Goal: Information Seeking & Learning: Learn about a topic

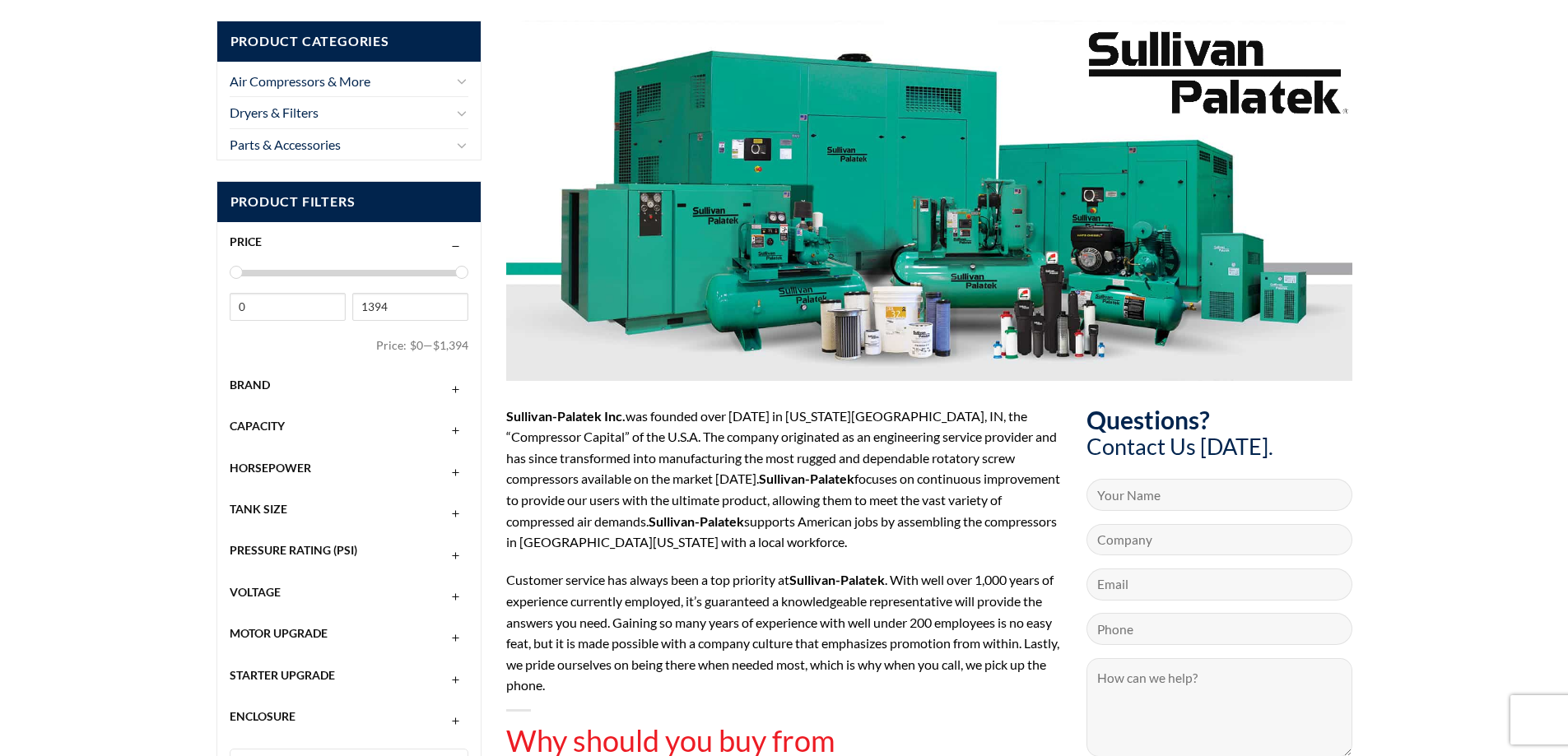
scroll to position [165, 0]
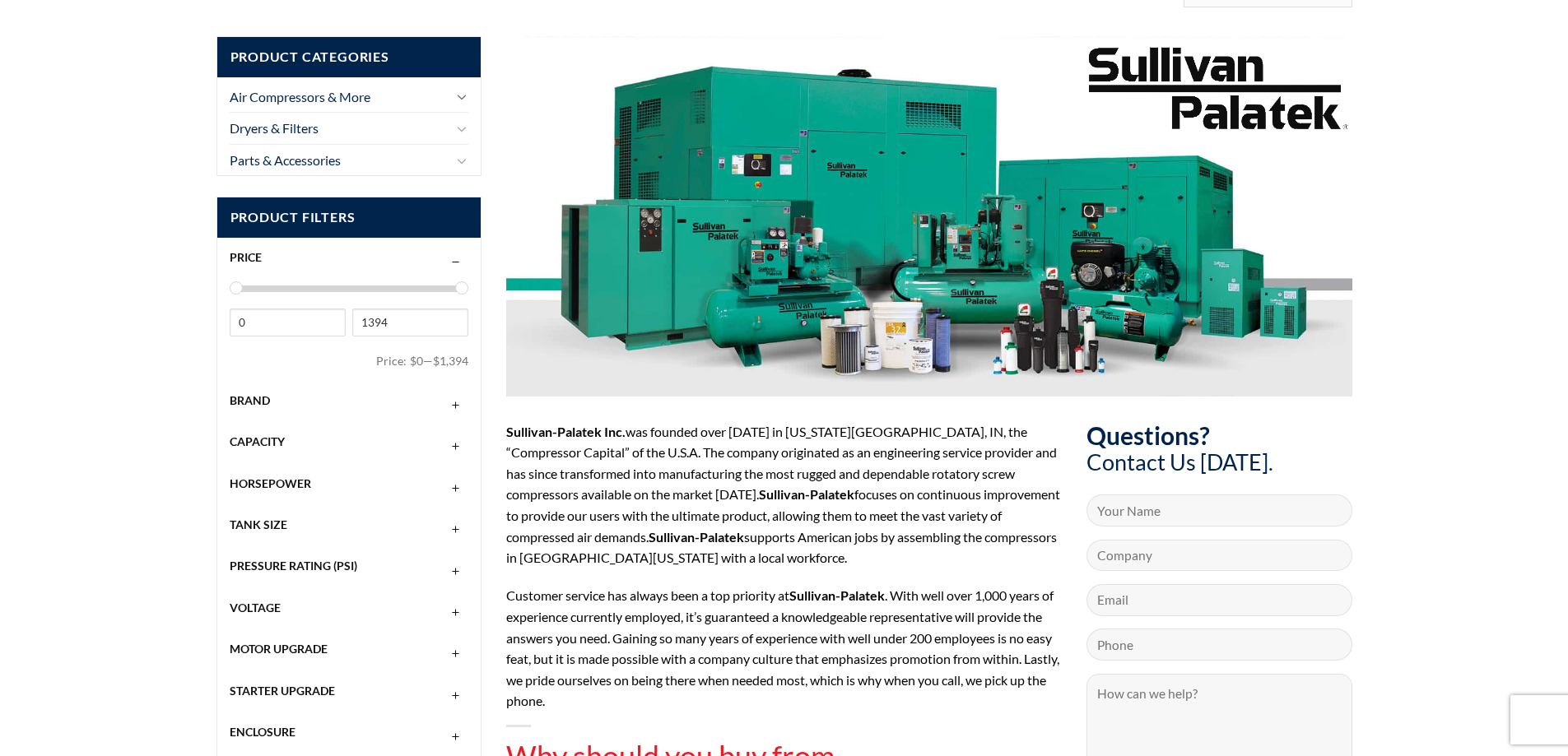
click at [457, 100] on icon "Toggle" at bounding box center [461, 96] width 9 height 18
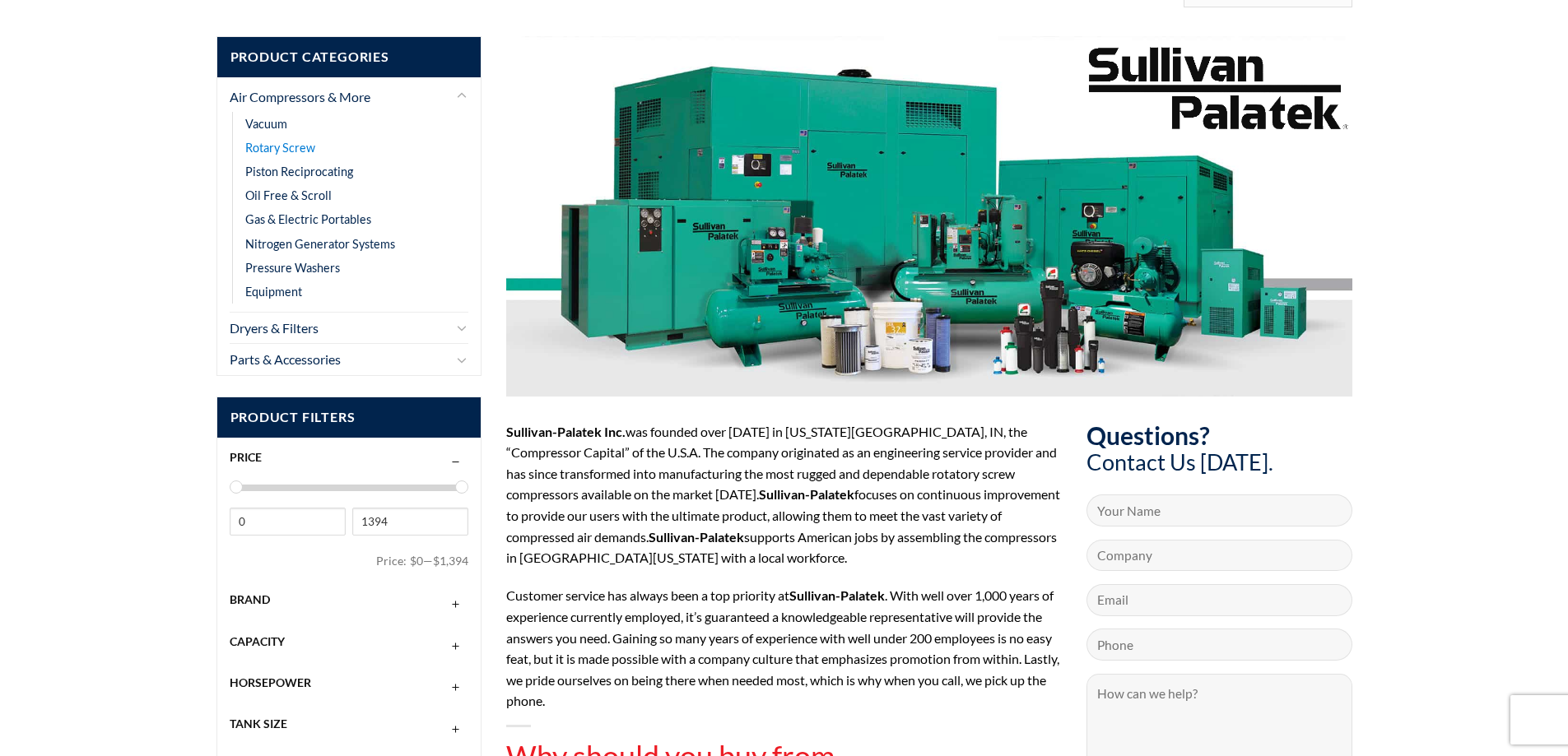
click at [305, 143] on link "Rotary Screw" at bounding box center [279, 148] width 70 height 24
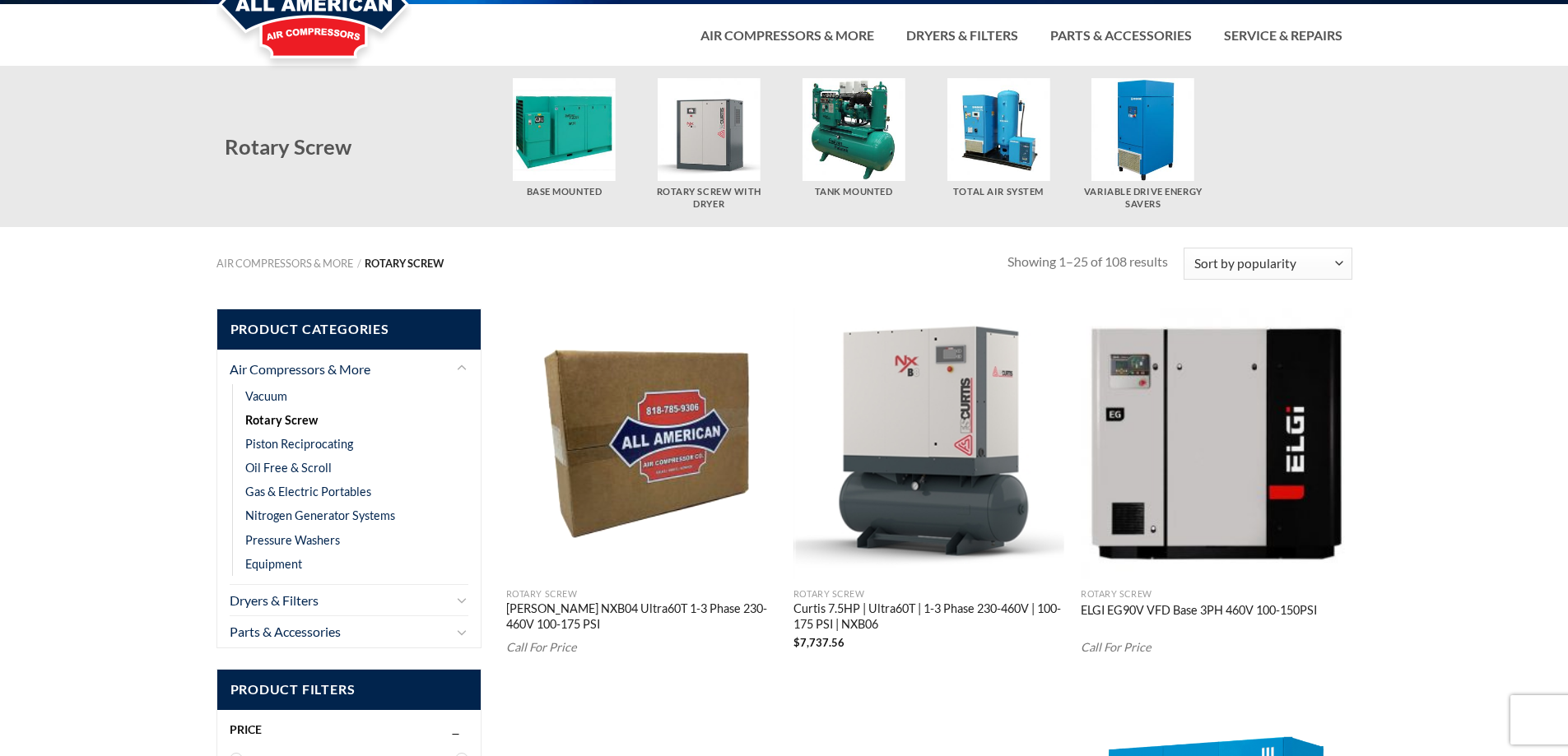
scroll to position [82, 0]
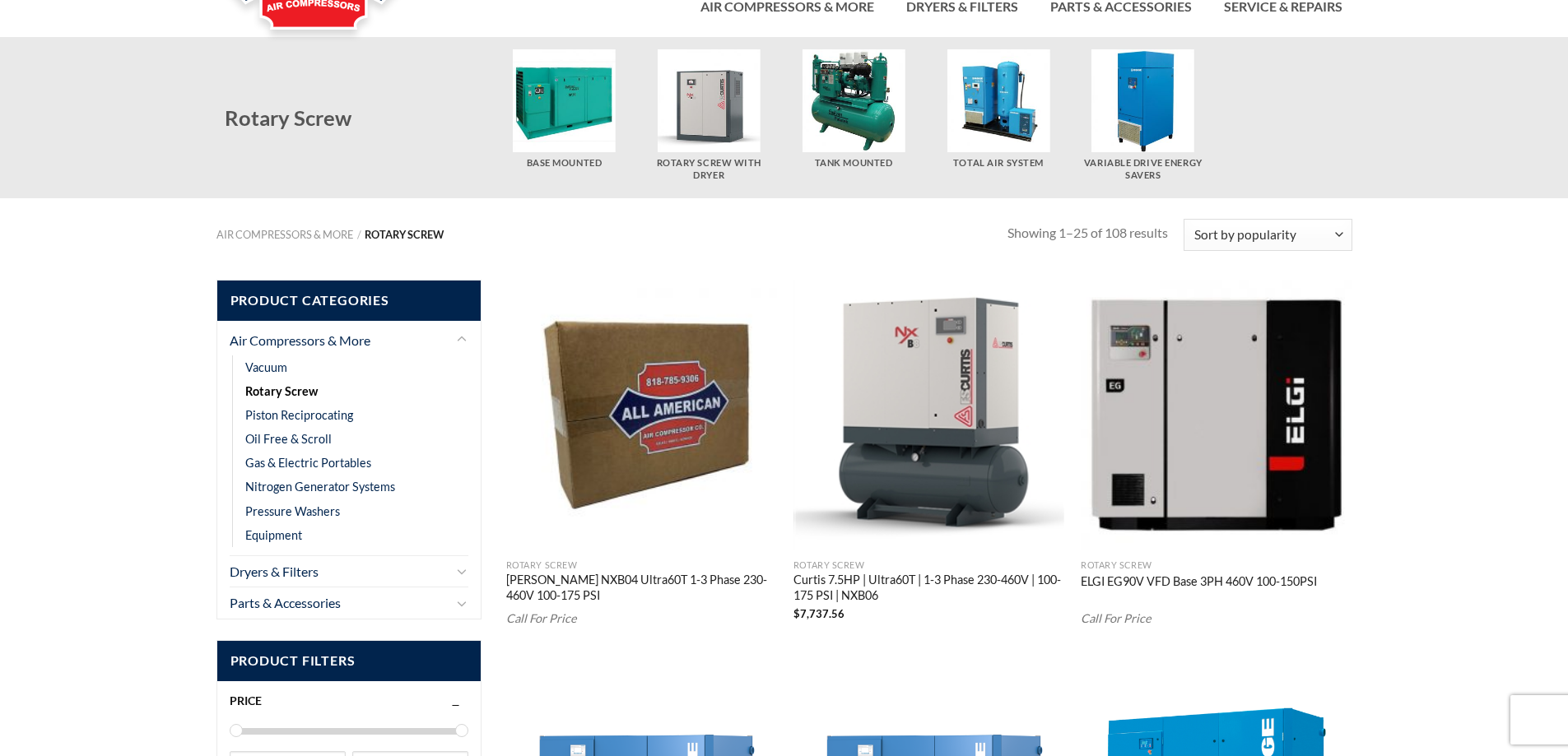
click at [854, 122] on img "Visit product category Tank Mounted" at bounding box center [854, 101] width 103 height 103
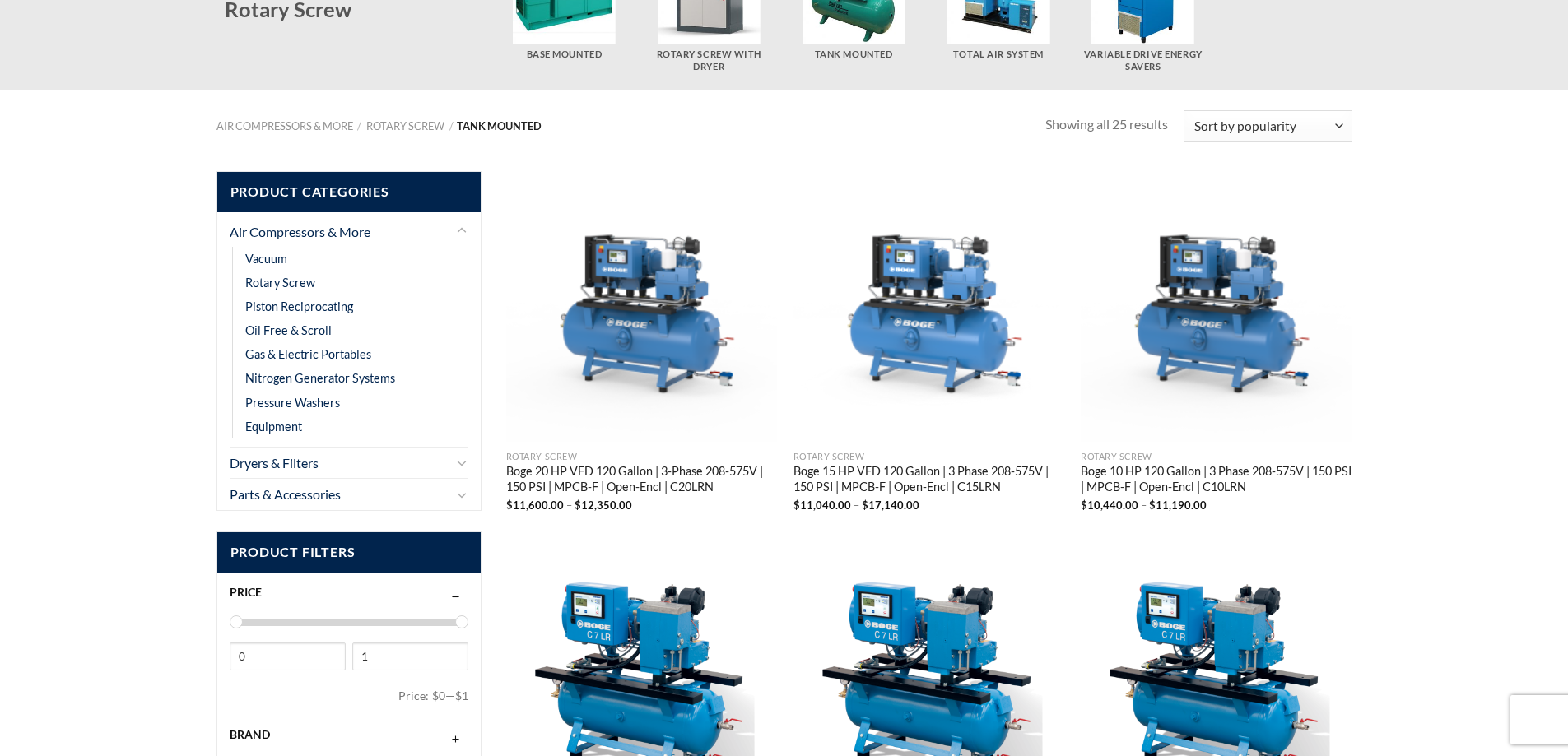
scroll to position [329, 0]
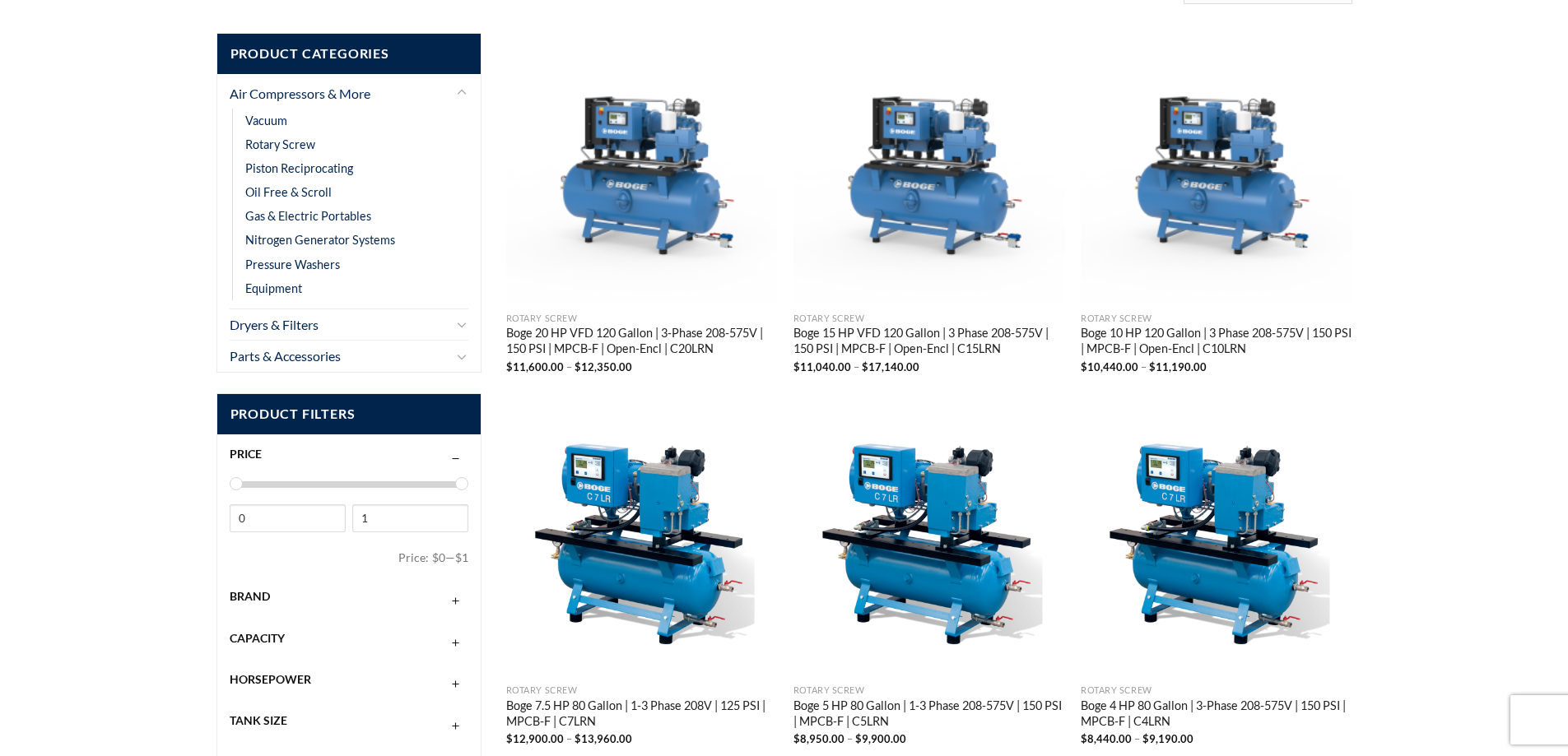
click at [453, 601] on button "button" at bounding box center [455, 596] width 11 height 13
click at [295, 662] on span "Sullivan Palatek" at bounding box center [278, 665] width 96 height 15
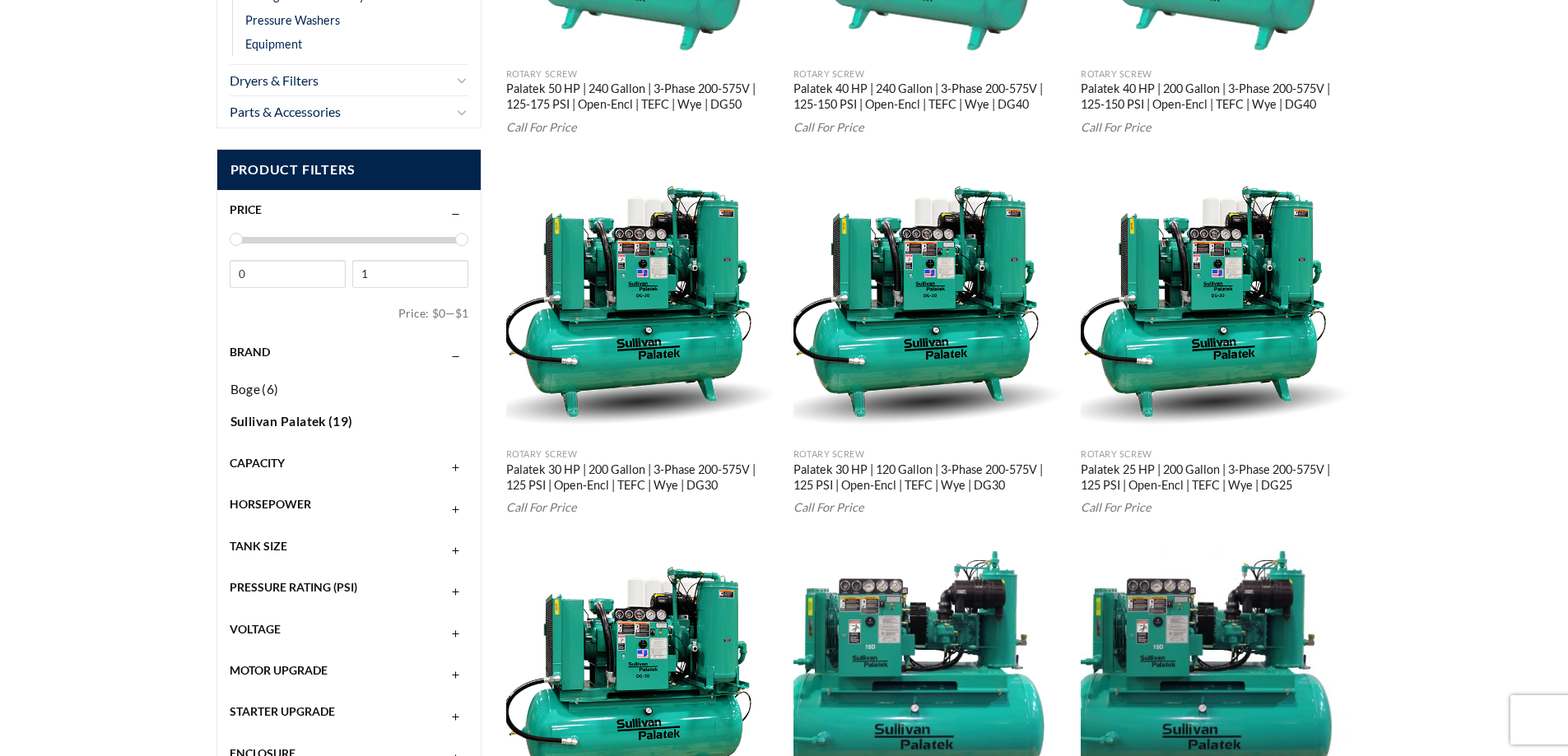
scroll to position [576, 0]
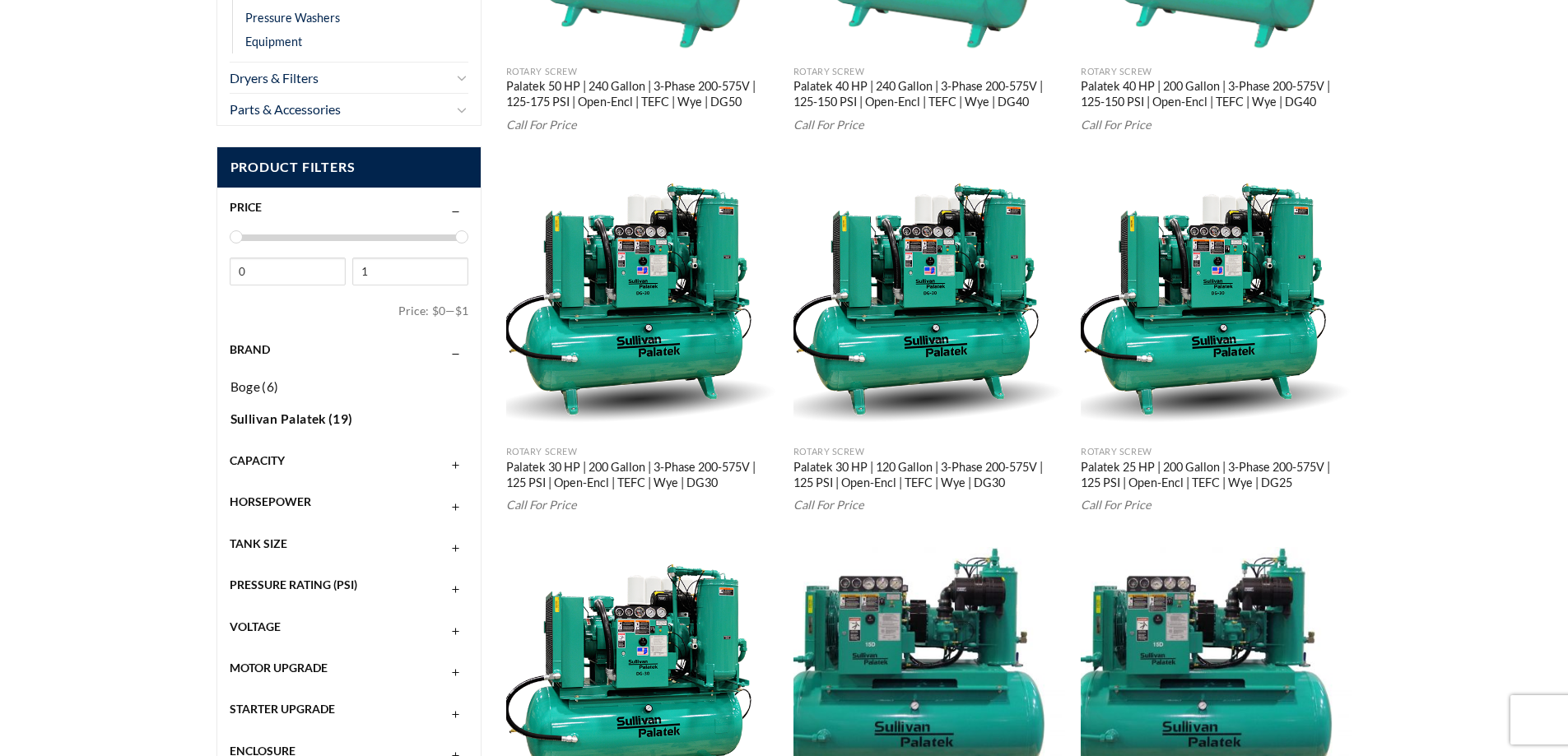
click at [453, 506] on button "button" at bounding box center [455, 503] width 11 height 13
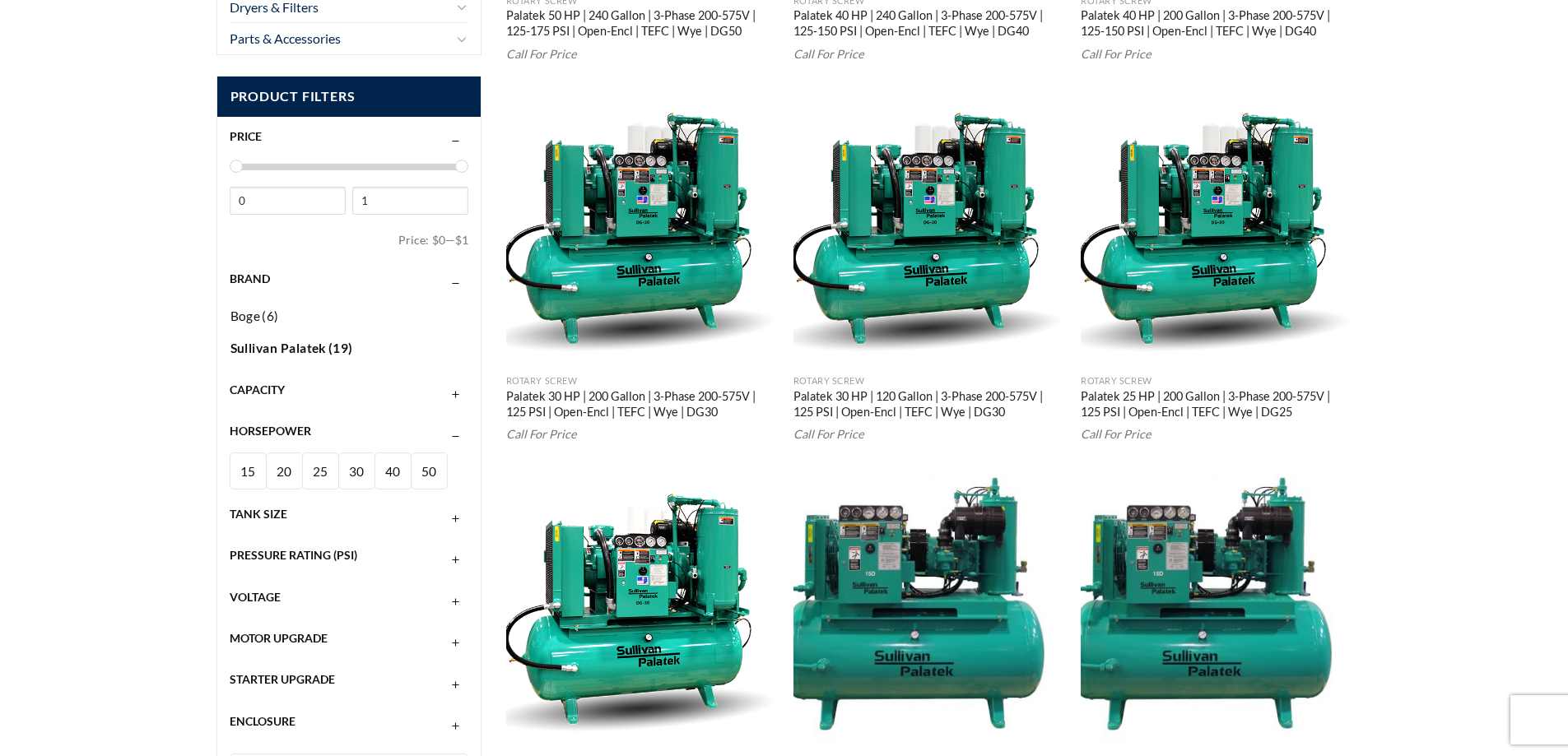
scroll to position [741, 0]
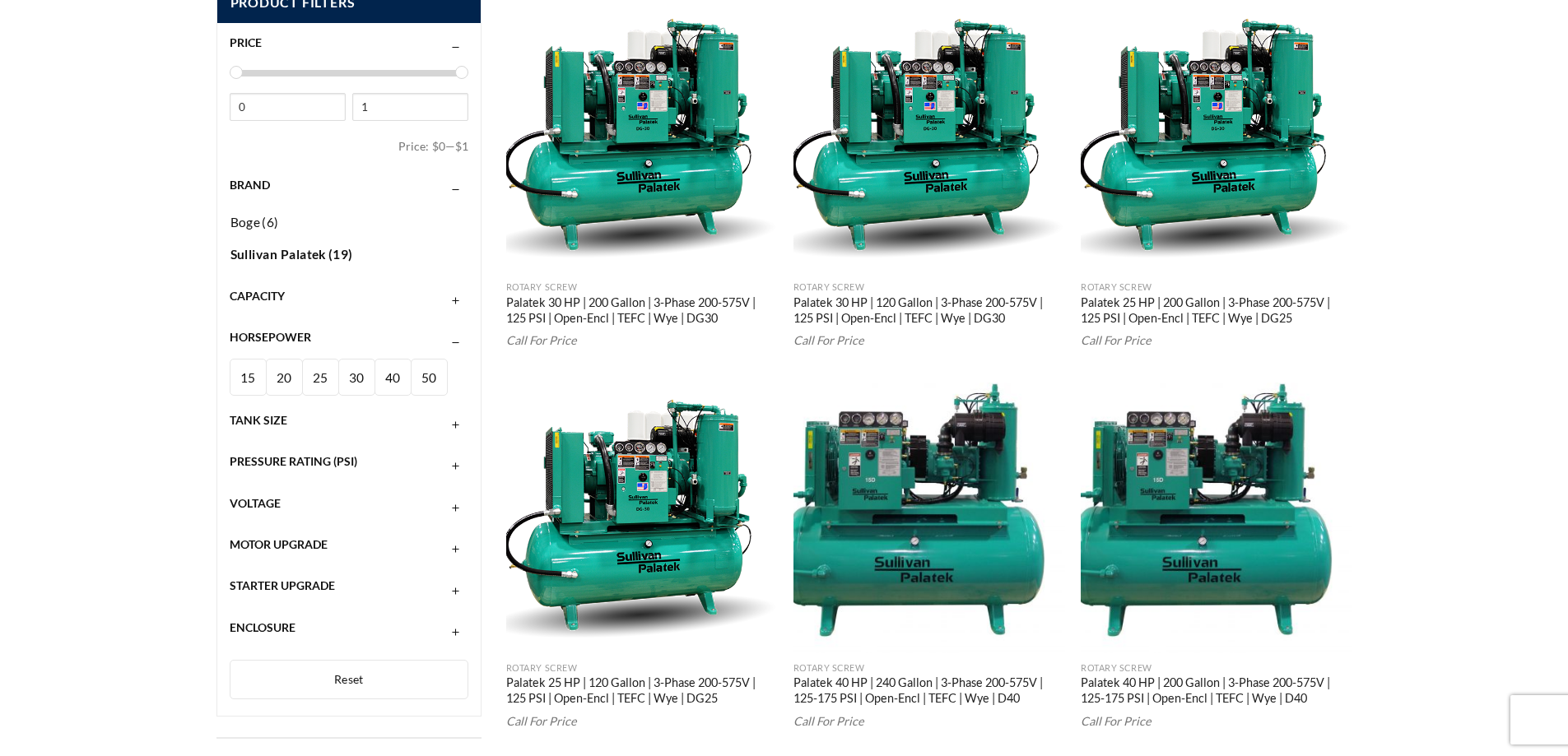
click at [453, 468] on button "button" at bounding box center [455, 461] width 11 height 13
click at [449, 593] on div "Motor Upgrade" at bounding box center [349, 586] width 240 height 31
click at [459, 680] on button "button" at bounding box center [455, 676] width 11 height 13
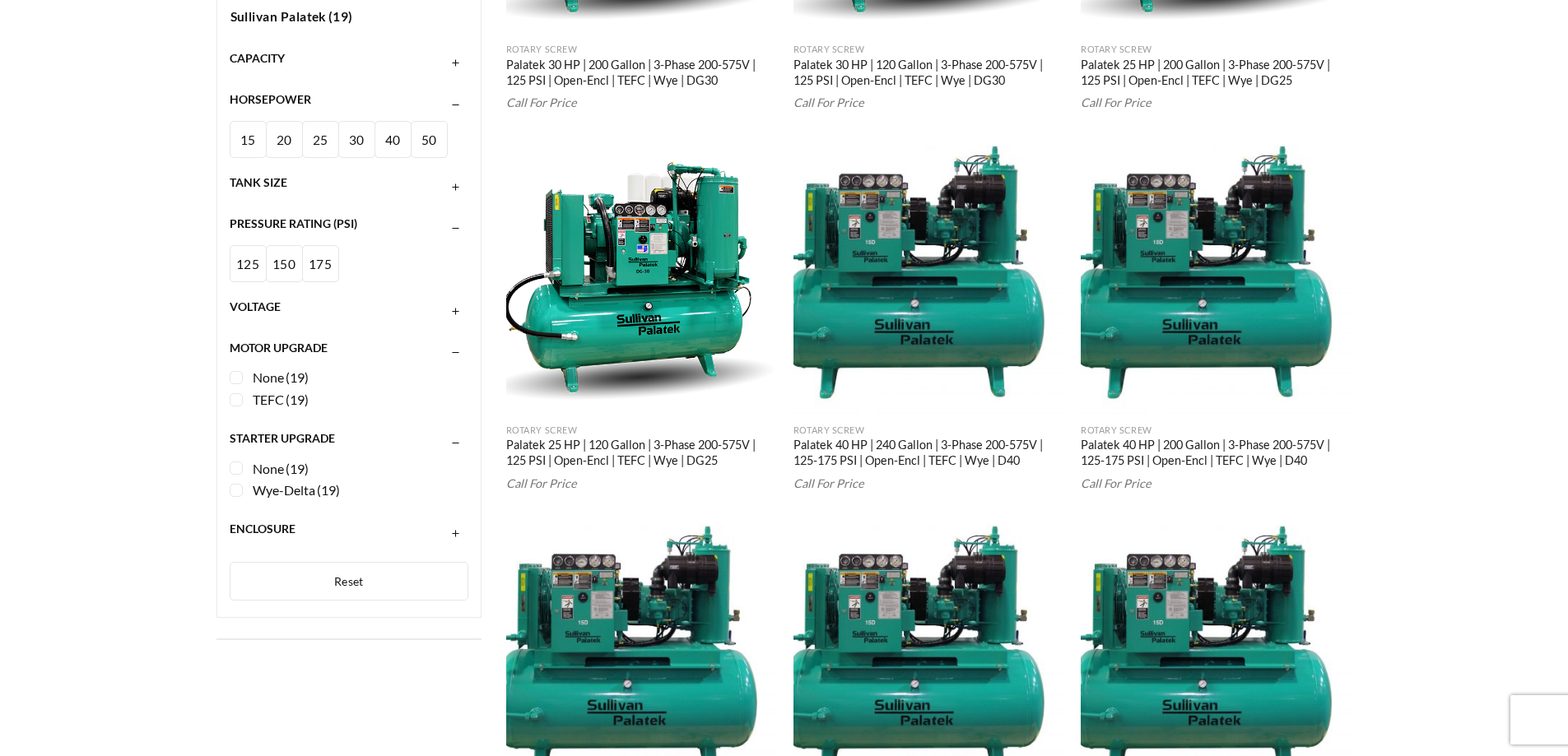
scroll to position [987, 0]
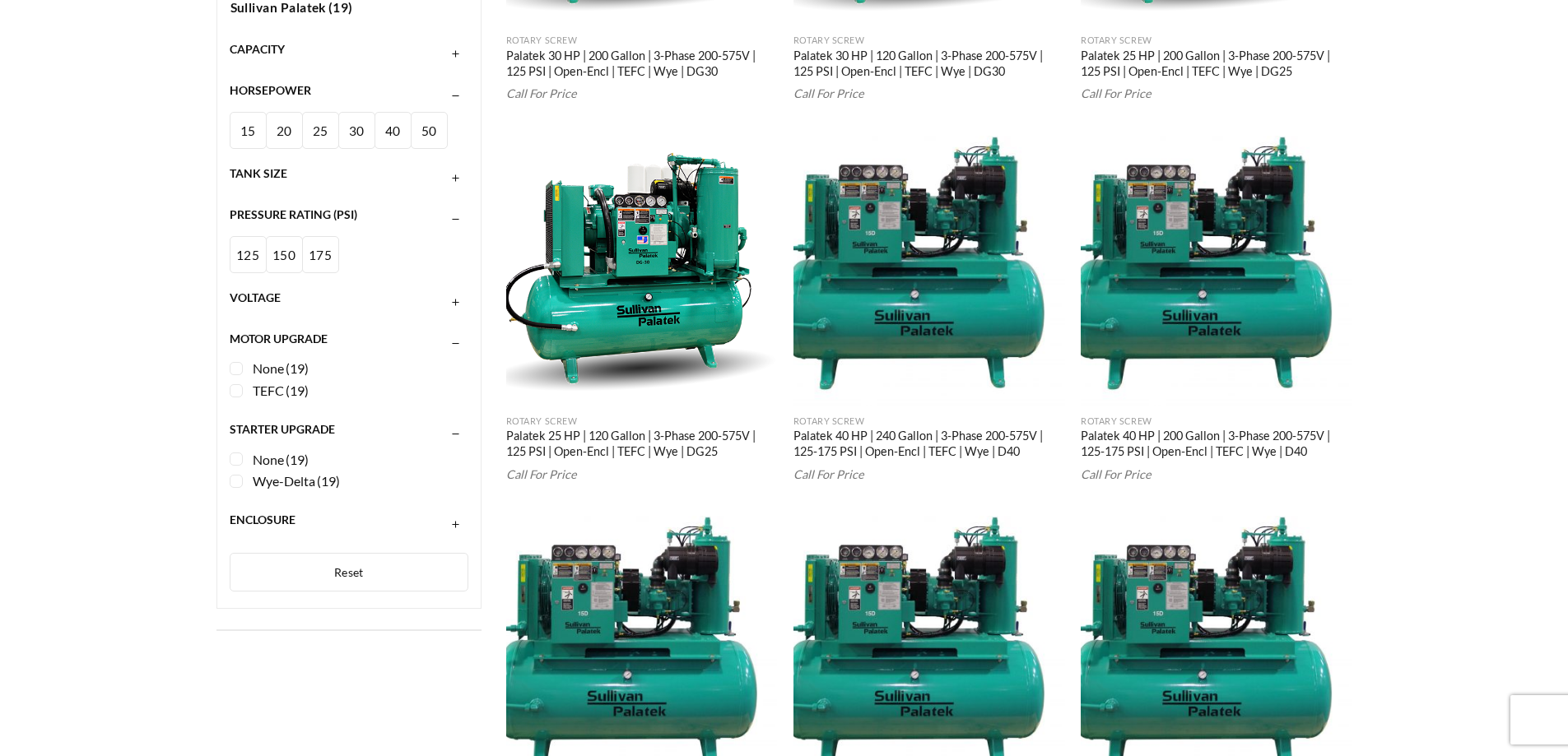
click at [450, 518] on button "button" at bounding box center [455, 520] width 11 height 13
